Goal: Navigation & Orientation: Find specific page/section

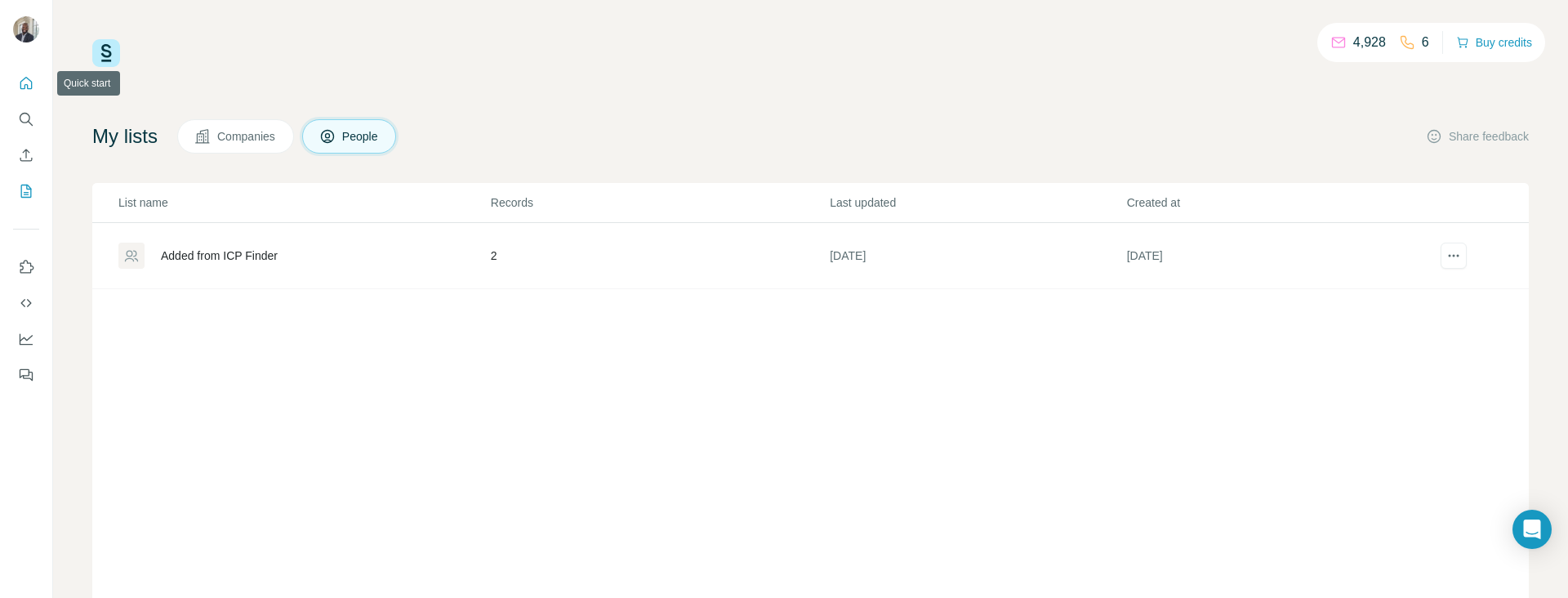
click at [30, 89] on icon "Quick start" at bounding box center [27, 82] width 12 height 12
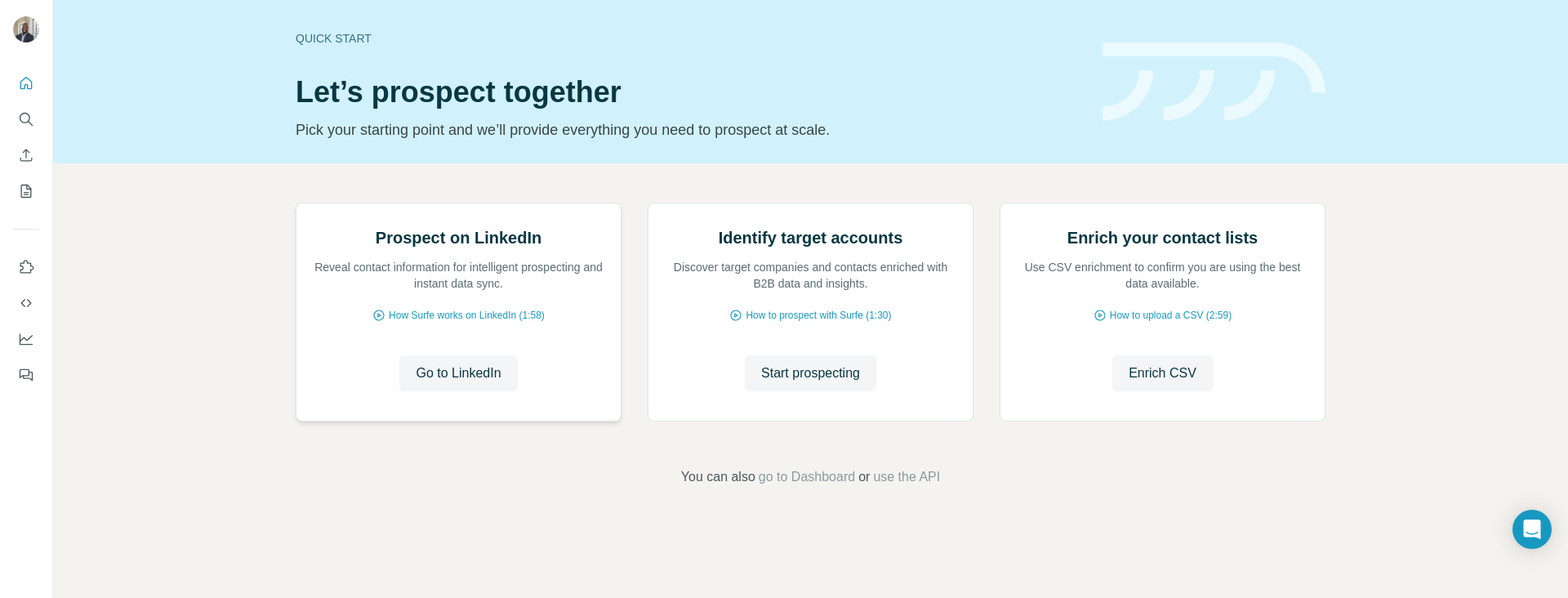
scroll to position [108, 0]
click at [29, 188] on icon "My lists" at bounding box center [27, 190] width 8 height 10
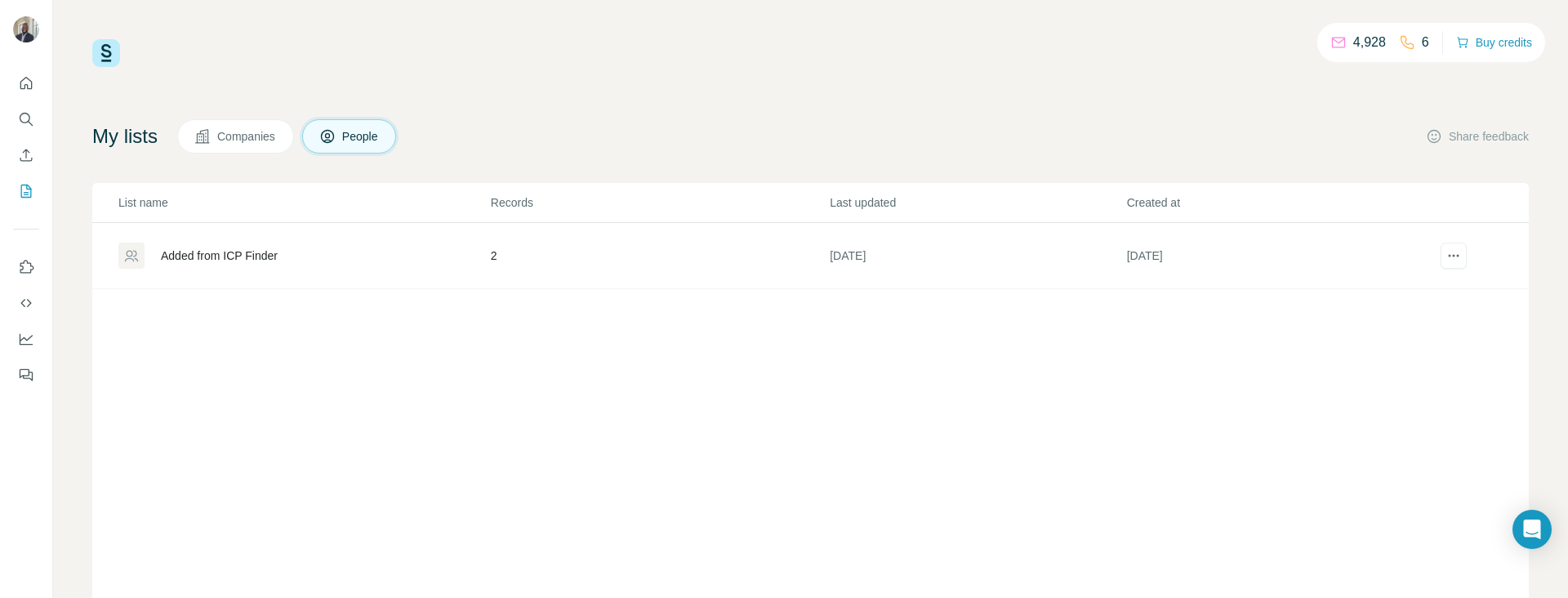
click at [202, 255] on div "Added from ICP Finder" at bounding box center [219, 255] width 117 height 16
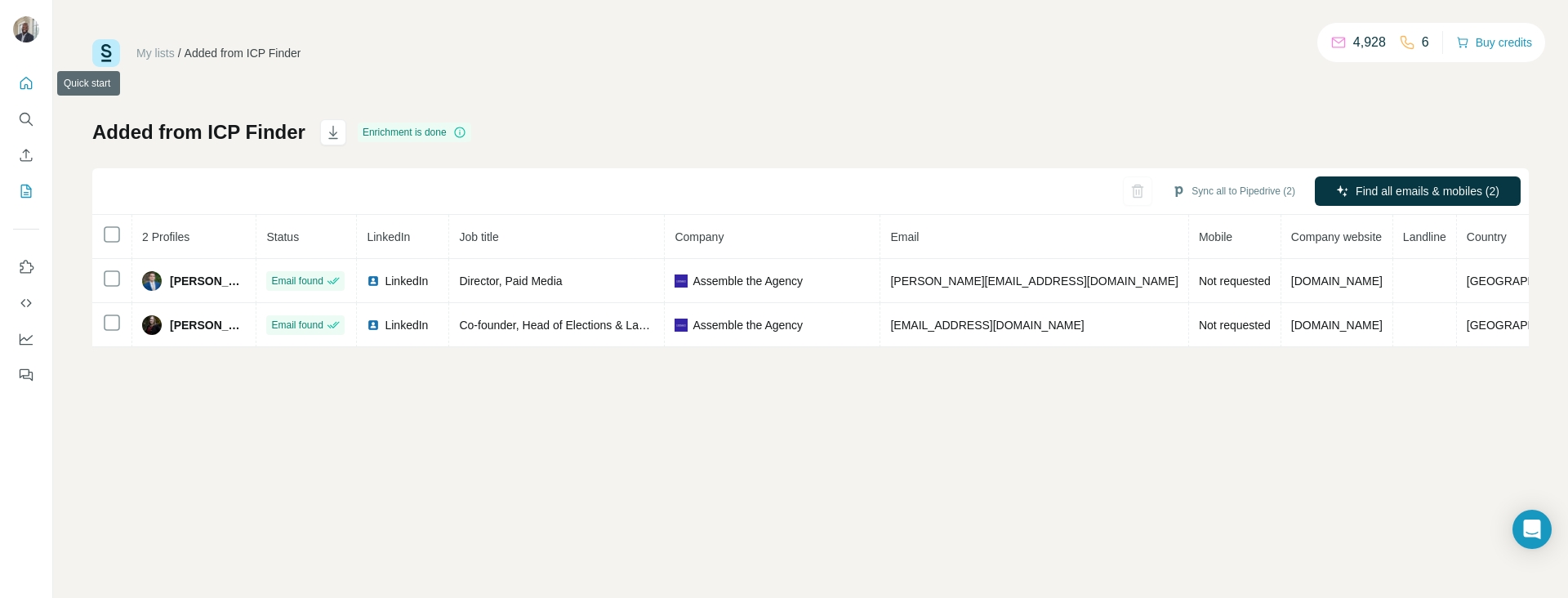
click at [19, 73] on button "Quick start" at bounding box center [26, 83] width 26 height 30
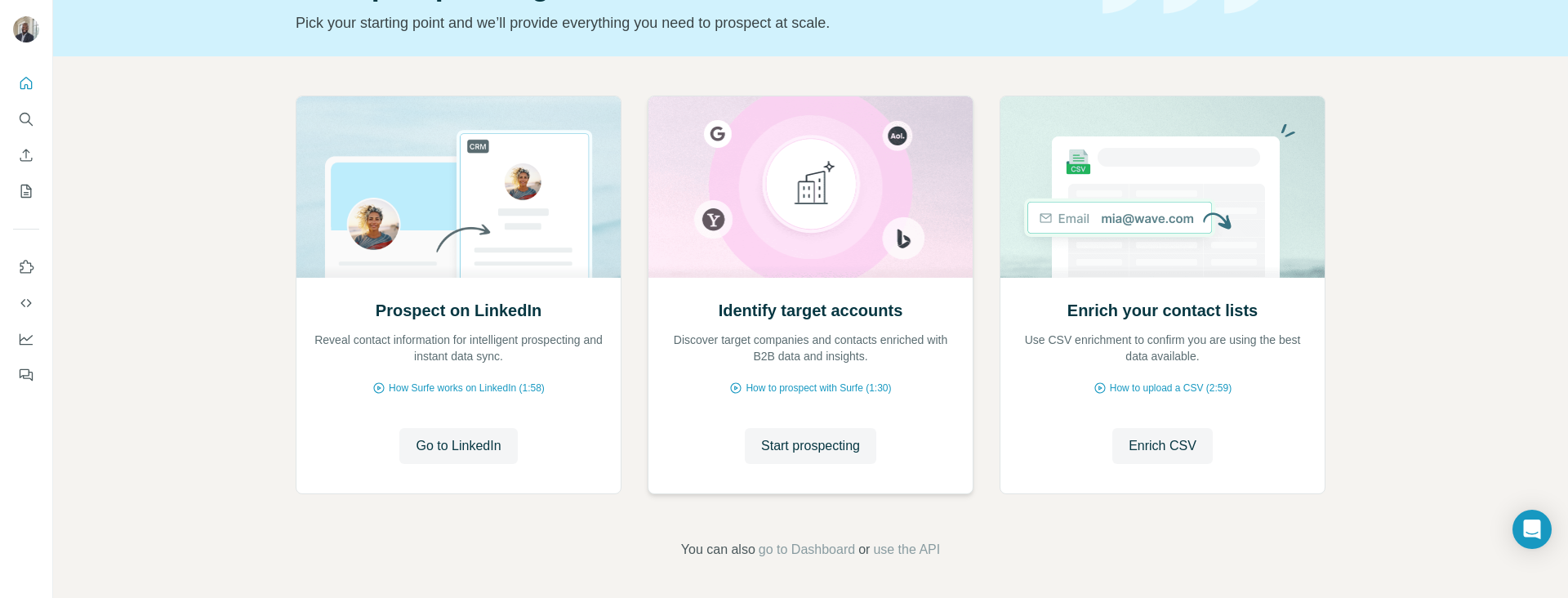
scroll to position [108, 0]
click at [823, 541] on span "go to Dashboard" at bounding box center [806, 549] width 96 height 20
click at [828, 548] on span "go to Dashboard" at bounding box center [806, 549] width 96 height 20
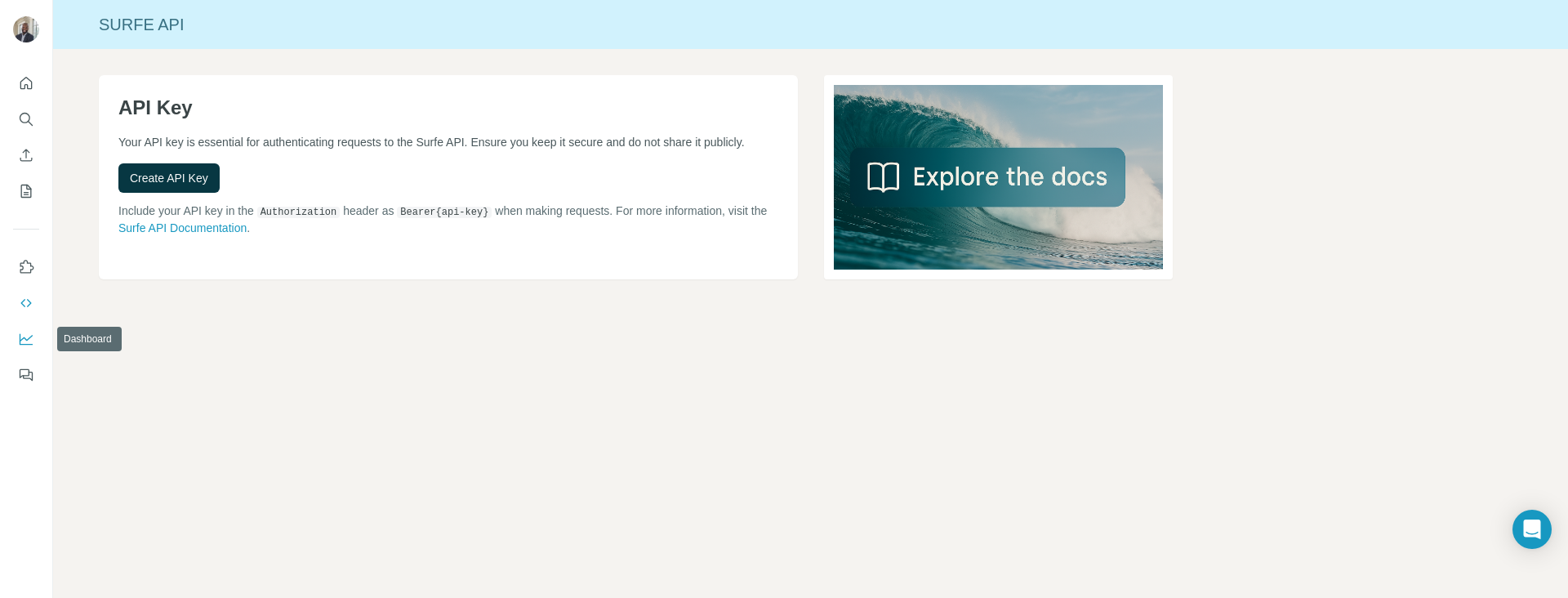
click at [14, 332] on button "Dashboard" at bounding box center [26, 339] width 26 height 30
